Goal: Task Accomplishment & Management: Complete application form

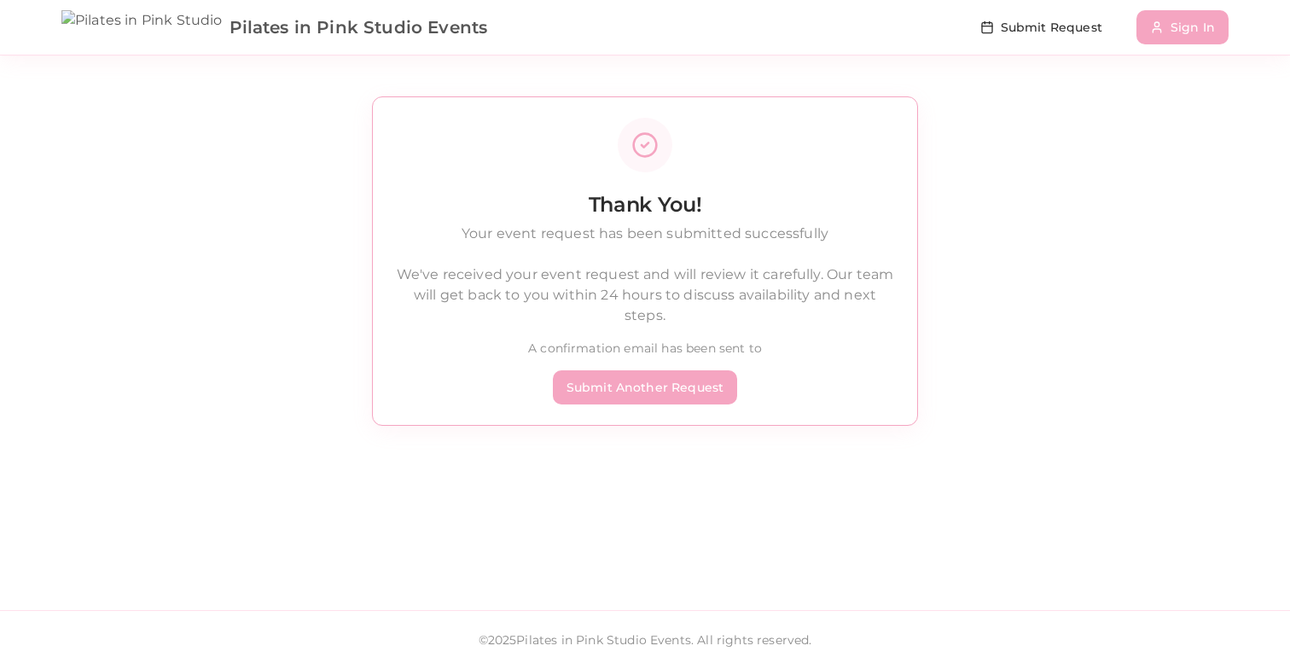
click at [229, 20] on span "Pilates in Pink Studio Events" at bounding box center [358, 27] width 258 height 24
click at [78, 32] on img at bounding box center [141, 27] width 161 height 34
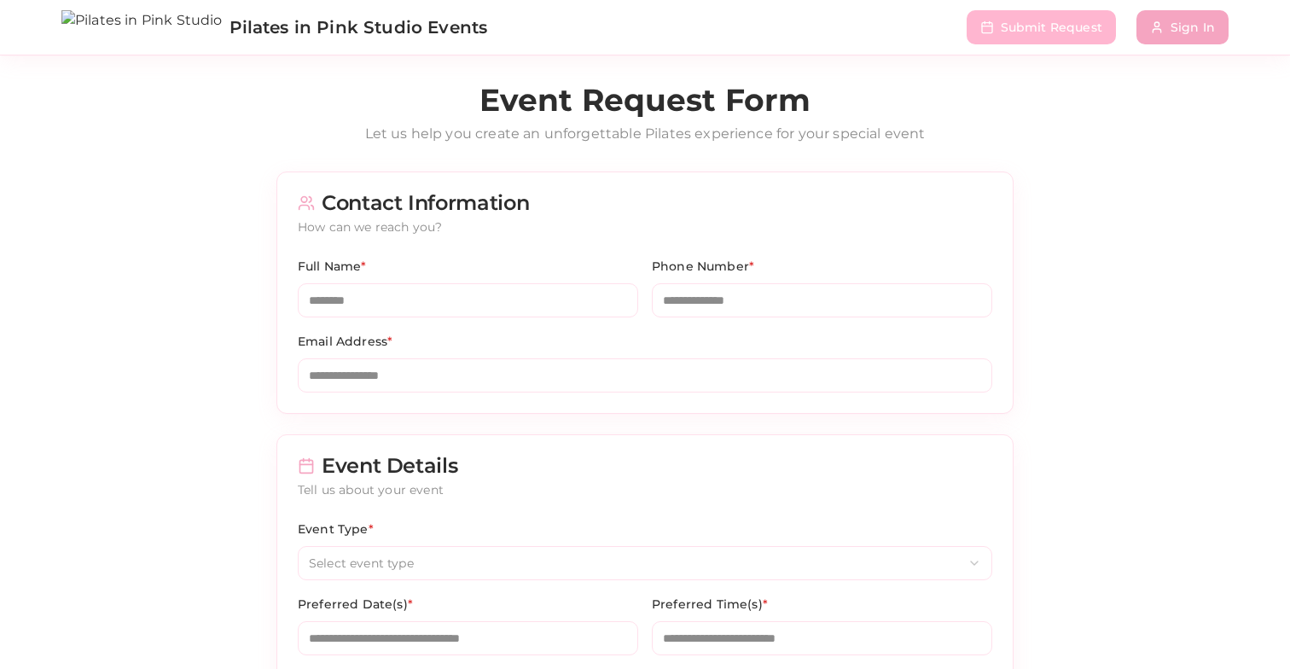
click at [1050, 15] on button "Submit Request" at bounding box center [1041, 27] width 149 height 34
